Goal: Entertainment & Leisure: Consume media (video, audio)

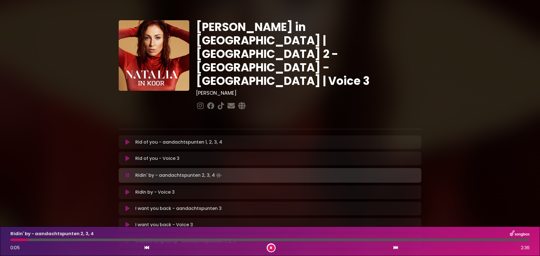
click at [270, 248] on button at bounding box center [271, 248] width 7 height 7
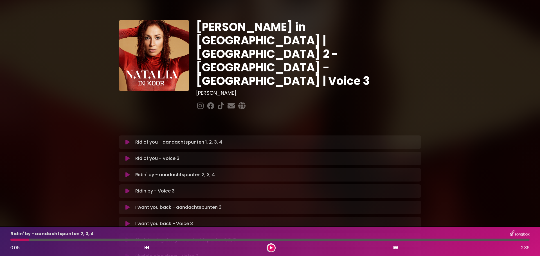
click at [270, 248] on button at bounding box center [271, 248] width 7 height 7
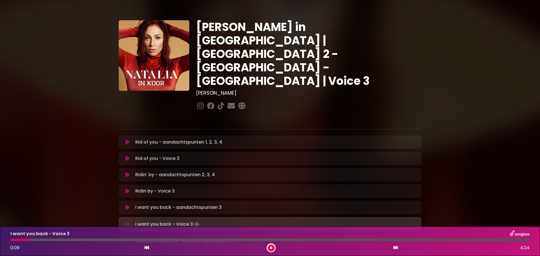
click at [270, 248] on icon at bounding box center [271, 247] width 2 height 3
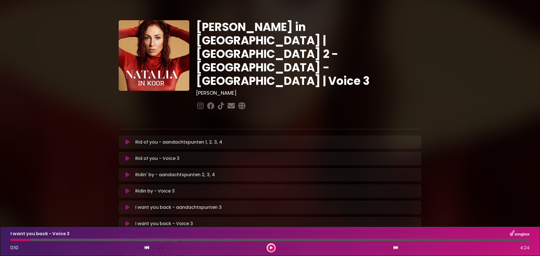
click at [270, 248] on icon at bounding box center [271, 247] width 3 height 3
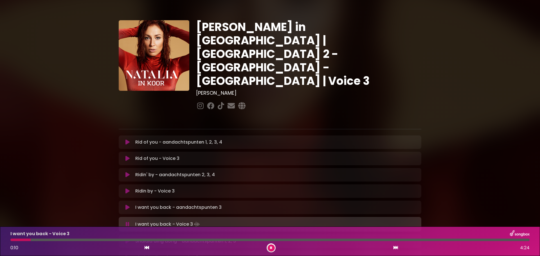
click at [270, 248] on icon at bounding box center [271, 247] width 2 height 3
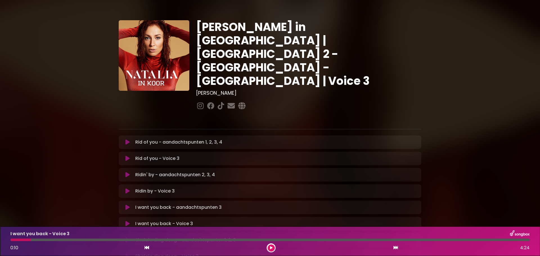
click at [270, 248] on icon at bounding box center [271, 247] width 3 height 3
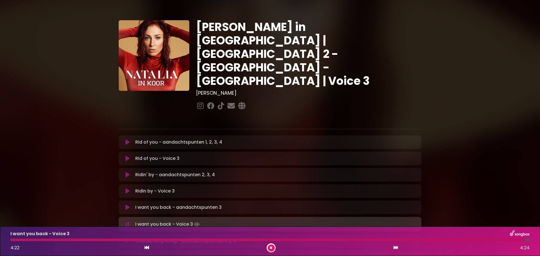
click at [125, 239] on icon at bounding box center [127, 242] width 4 height 6
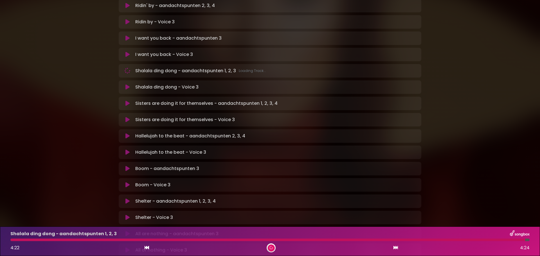
scroll to position [180, 0]
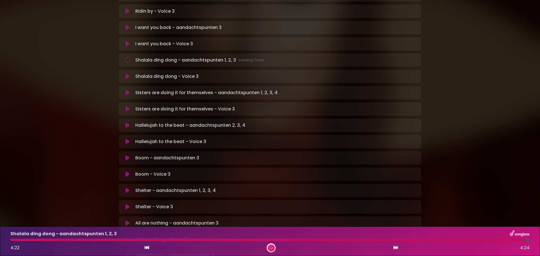
click at [128, 73] on div "Shalala ding dong - Voice 3 Loading Track..." at bounding box center [270, 76] width 296 height 7
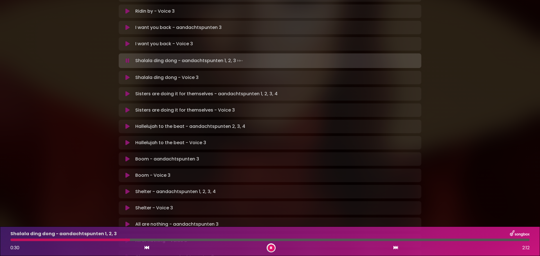
click at [293, 240] on div at bounding box center [269, 240] width 519 height 3
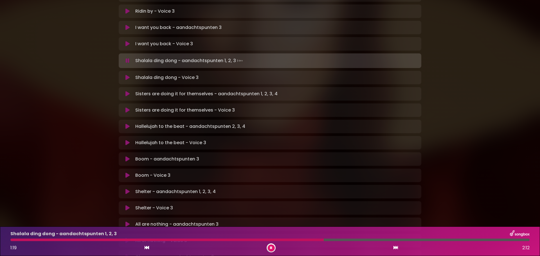
click at [388, 240] on div at bounding box center [269, 240] width 519 height 3
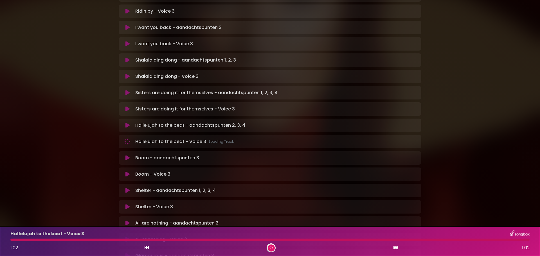
click at [498, 130] on div "[PERSON_NAME] in [GEOGRAPHIC_DATA] | [GEOGRAPHIC_DATA] 2 - [GEOGRAPHIC_DATA] - …" at bounding box center [270, 90] width 540 height 527
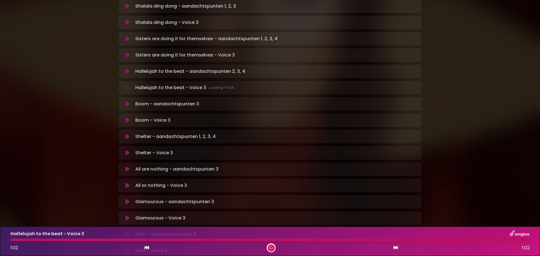
scroll to position [245, 0]
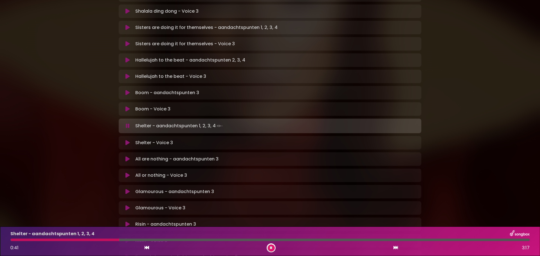
click at [499, 239] on div at bounding box center [269, 240] width 519 height 3
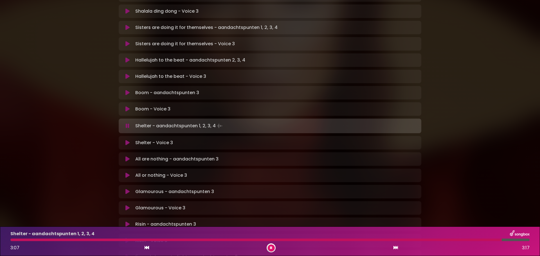
click at [499, 239] on div at bounding box center [256, 240] width 492 height 3
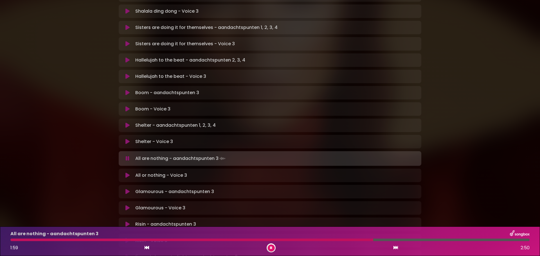
click at [465, 239] on div at bounding box center [269, 240] width 519 height 3
click at [521, 241] on div at bounding box center [269, 240] width 519 height 3
